Goal: Transaction & Acquisition: Purchase product/service

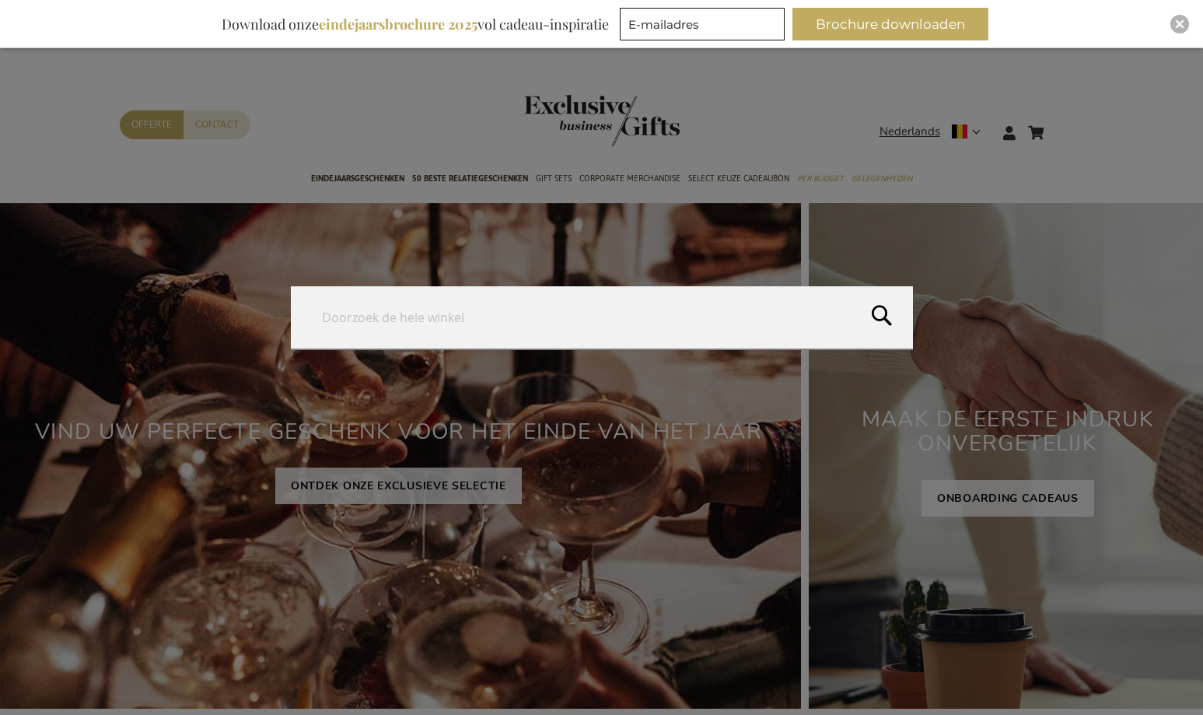
type input "Sparkling Temptations Box"
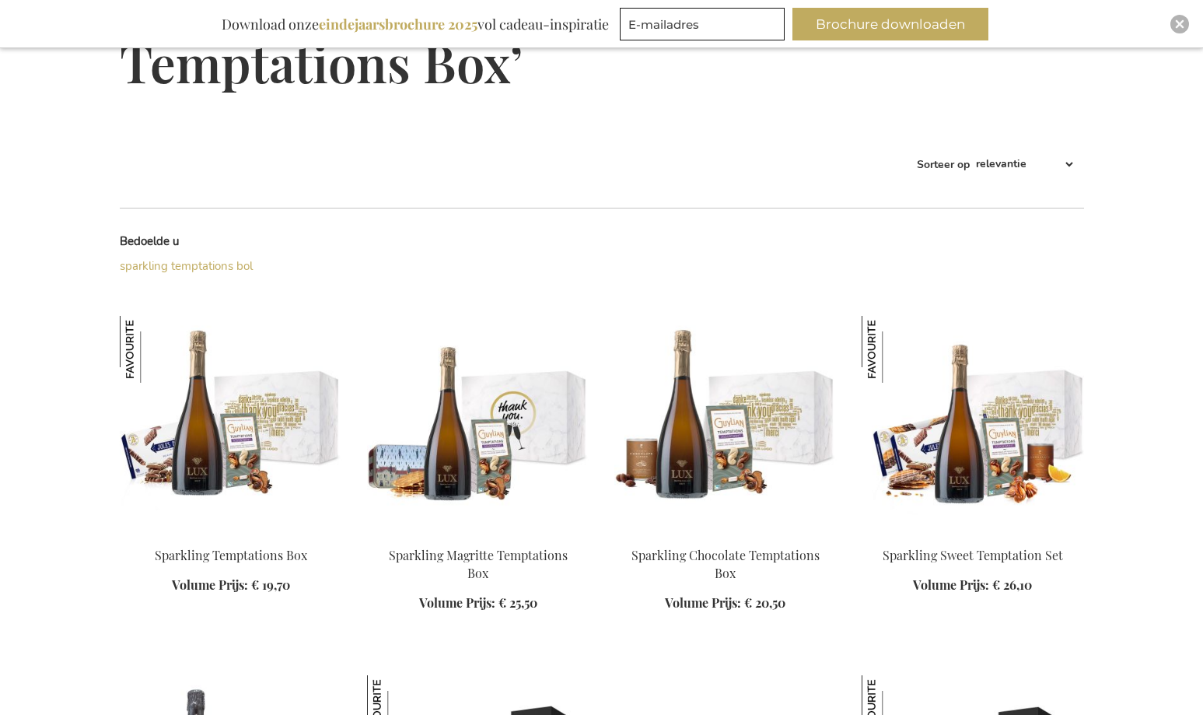
scroll to position [264, 0]
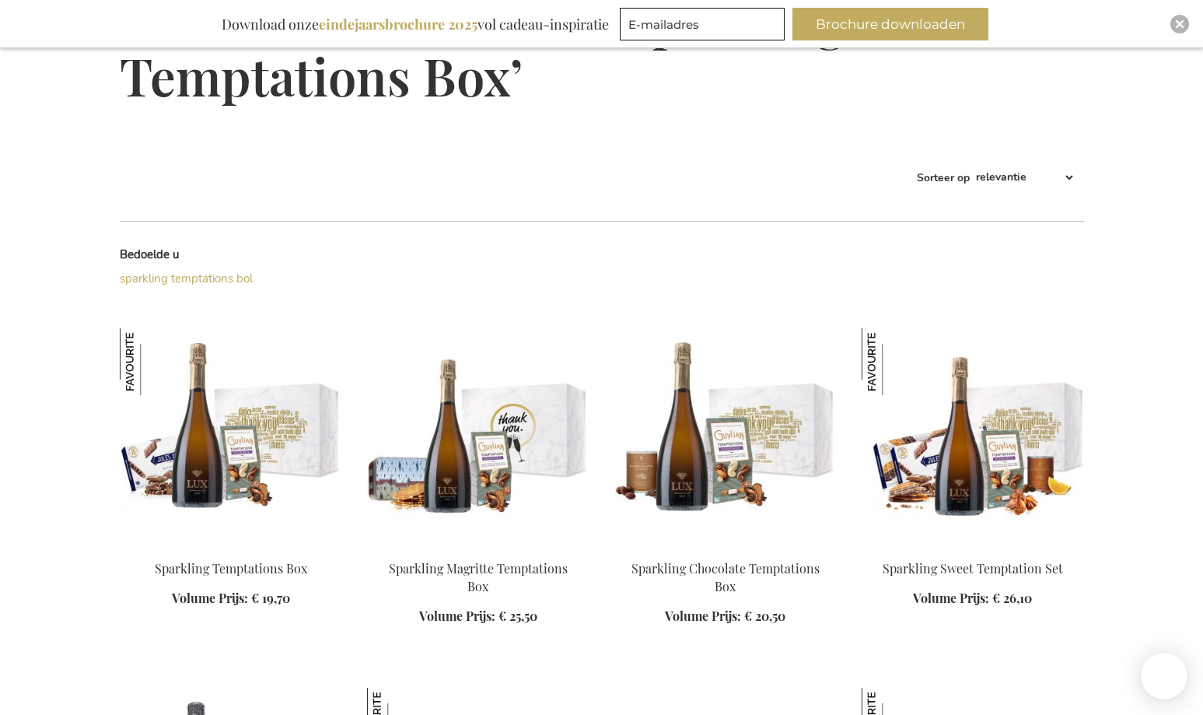
click at [261, 411] on img at bounding box center [231, 437] width 222 height 218
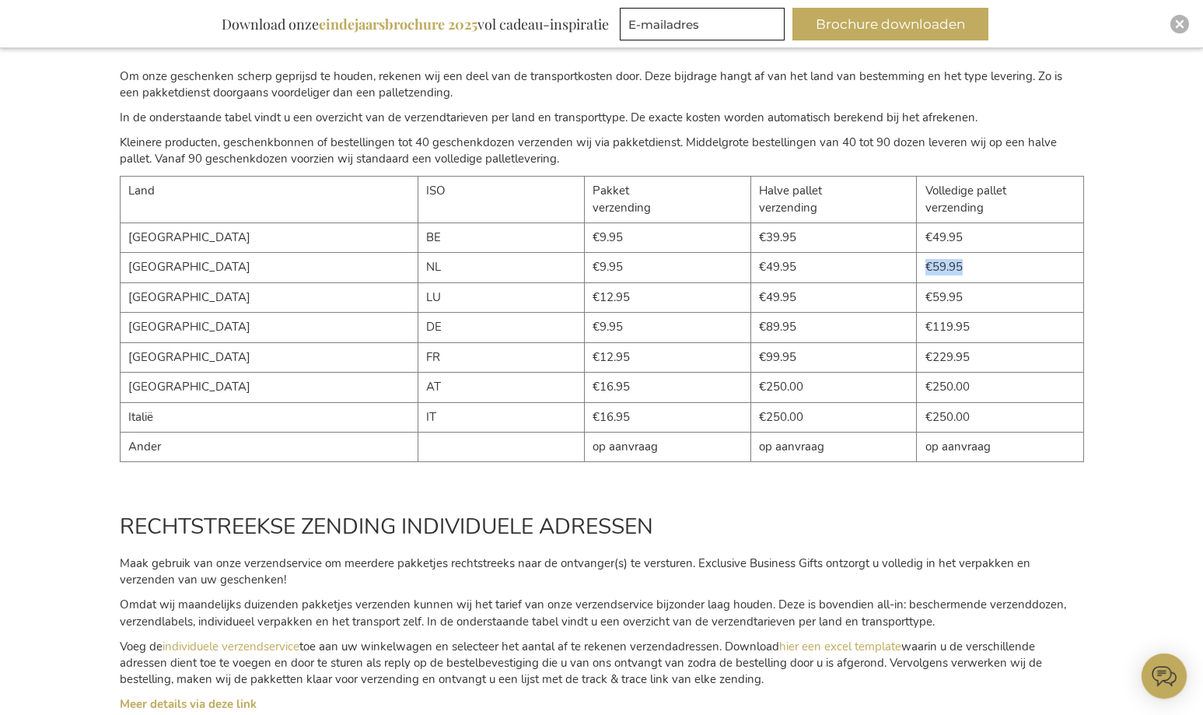
drag, startPoint x: 920, startPoint y: 270, endPoint x: 899, endPoint y: 270, distance: 21.0
click at [917, 270] on td "€59.95" at bounding box center [1000, 268] width 166 height 30
copy td "€59.95"
